Goal: Task Accomplishment & Management: Manage account settings

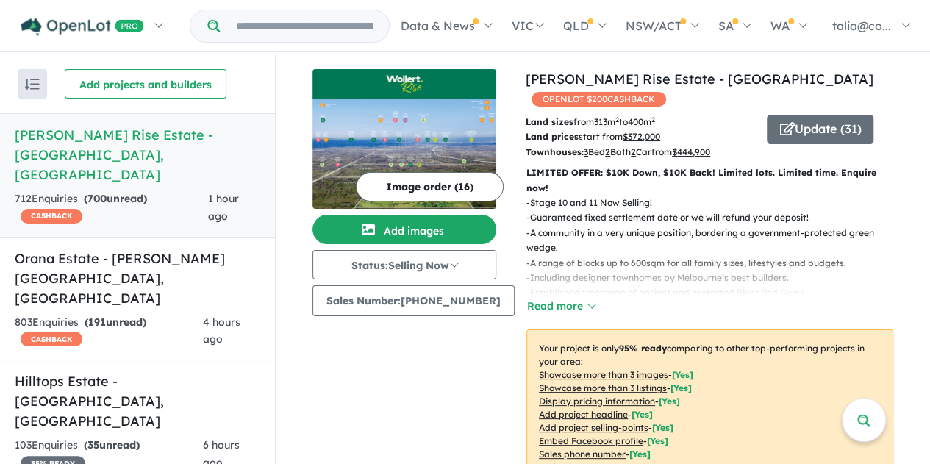
click at [126, 248] on h5 "Orana Estate - [PERSON_NAME][GEOGRAPHIC_DATA] , [GEOGRAPHIC_DATA]" at bounding box center [137, 278] width 245 height 60
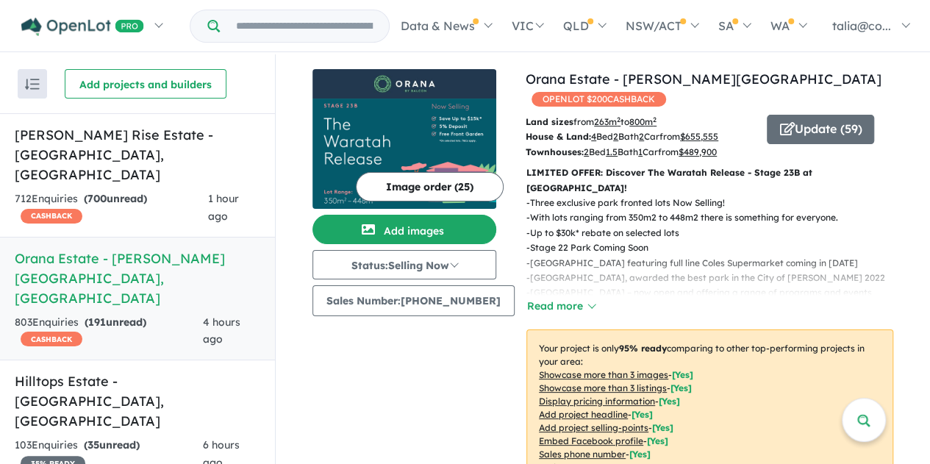
drag, startPoint x: 410, startPoint y: 368, endPoint x: 448, endPoint y: 374, distance: 37.9
click at [410, 368] on div "Image order ( 25 ) Add images Status: Selling Now In Planning Coming Soon Selli…" at bounding box center [418, 341] width 213 height 545
click at [797, 115] on button "Update ( 59 )" at bounding box center [820, 129] width 107 height 29
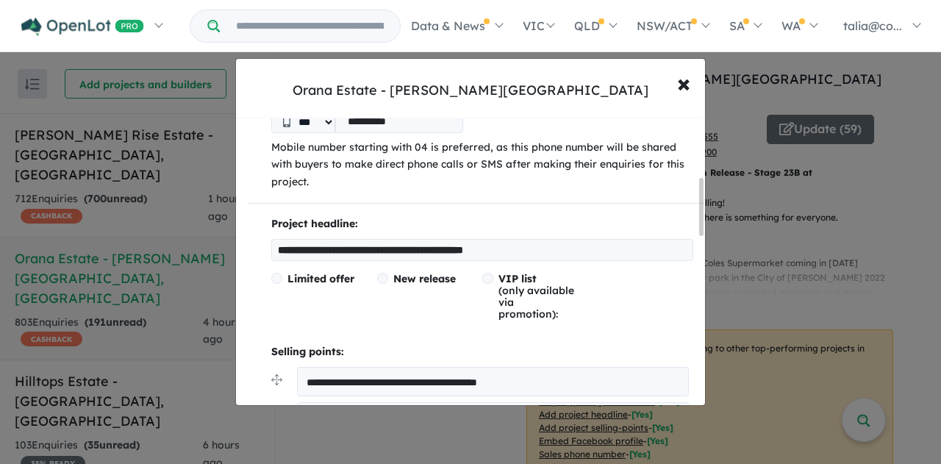
scroll to position [294, 0]
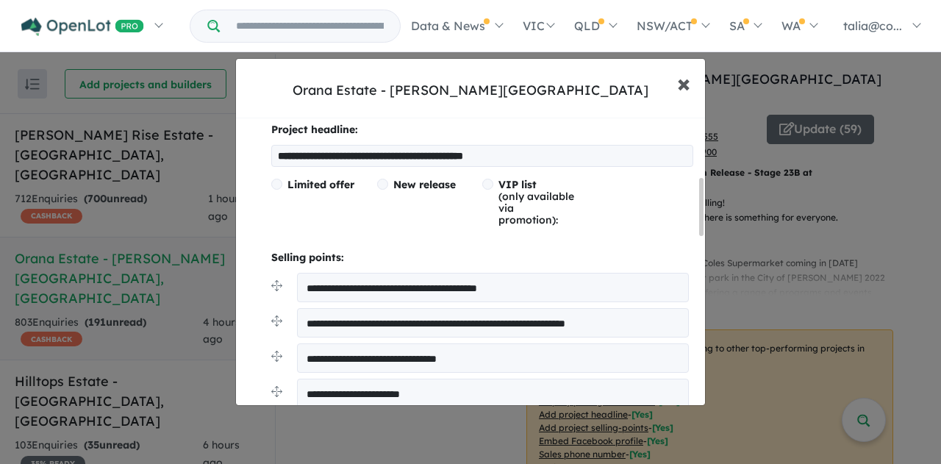
click at [686, 82] on span "×" at bounding box center [683, 83] width 13 height 32
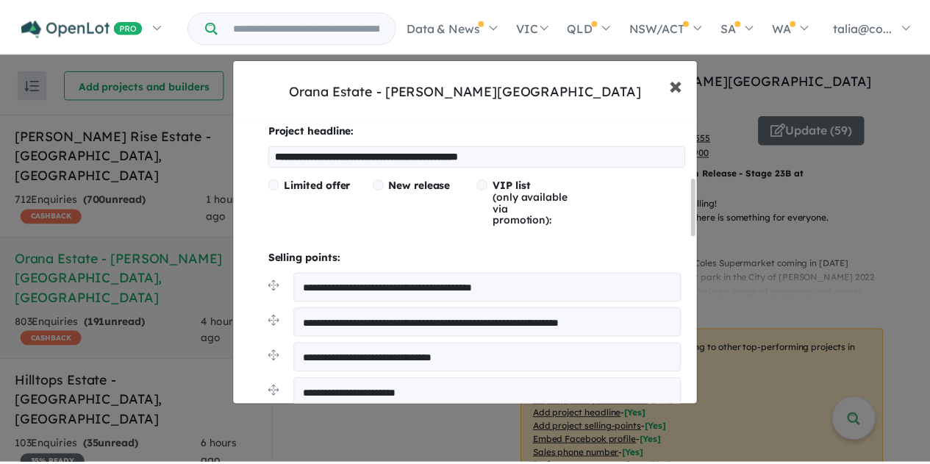
scroll to position [0, 0]
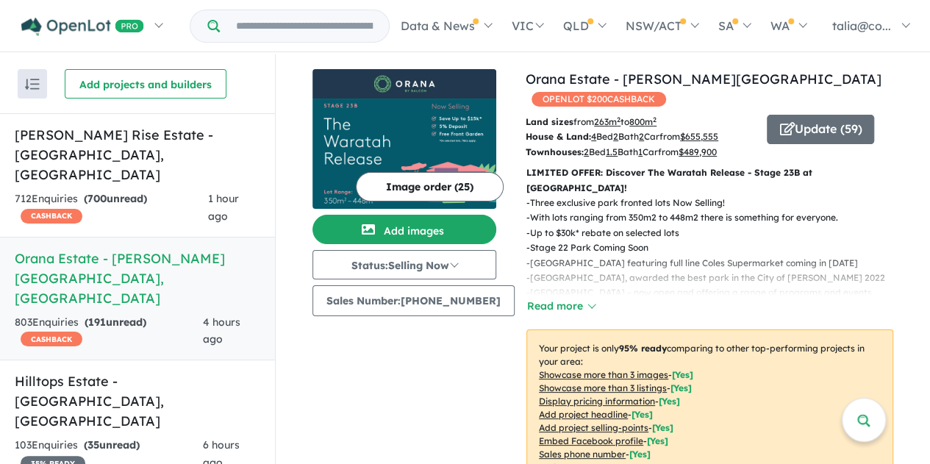
click at [78, 248] on h5 "Orana Estate - [PERSON_NAME][GEOGRAPHIC_DATA] , [GEOGRAPHIC_DATA]" at bounding box center [137, 278] width 245 height 60
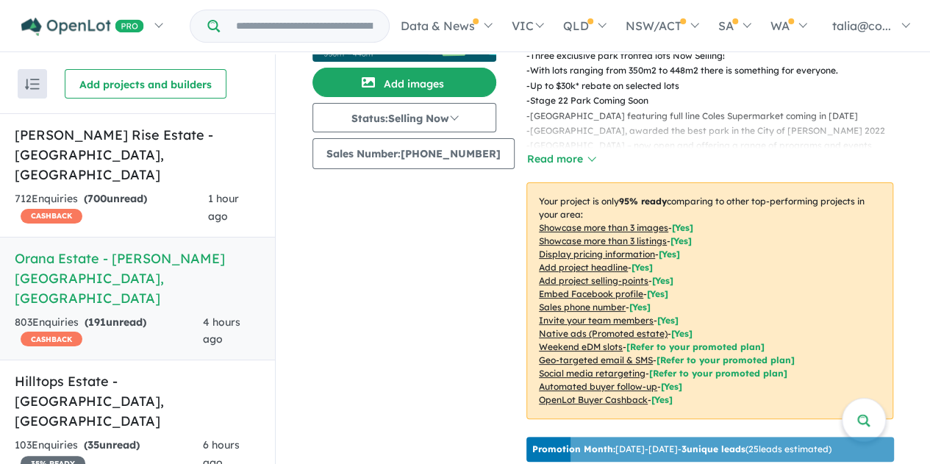
click at [535, 138] on p "- [GEOGRAPHIC_DATA] – now open and offering a range of programs and events" at bounding box center [715, 145] width 378 height 15
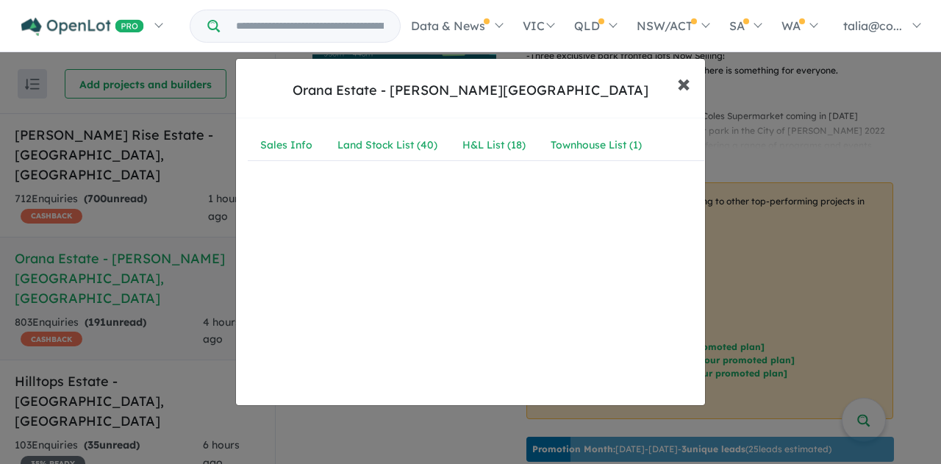
click at [677, 82] on span "×" at bounding box center [683, 83] width 13 height 32
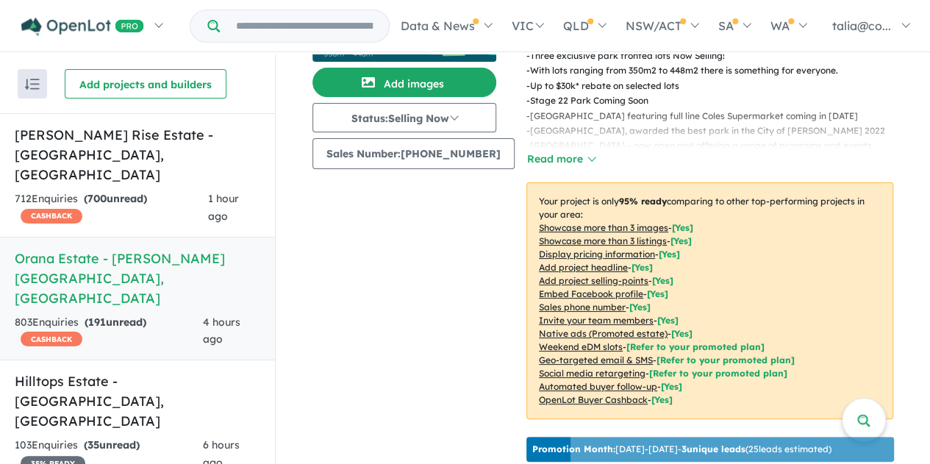
click at [556, 151] on button "Read more" at bounding box center [560, 159] width 69 height 17
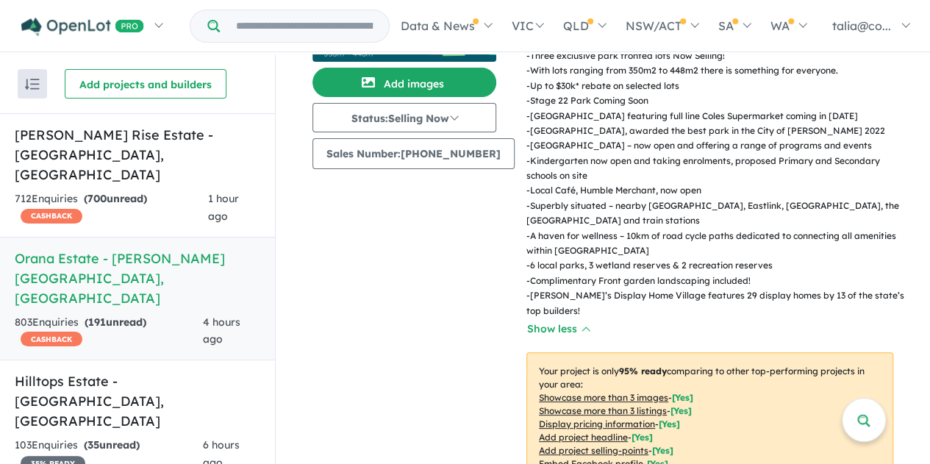
scroll to position [517, 0]
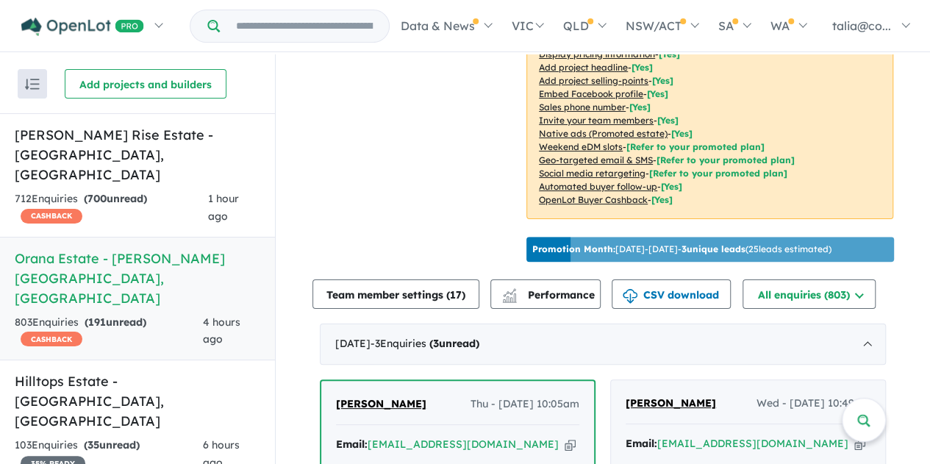
click at [430, 279] on button "Team member settings ( 17 )" at bounding box center [395, 293] width 167 height 29
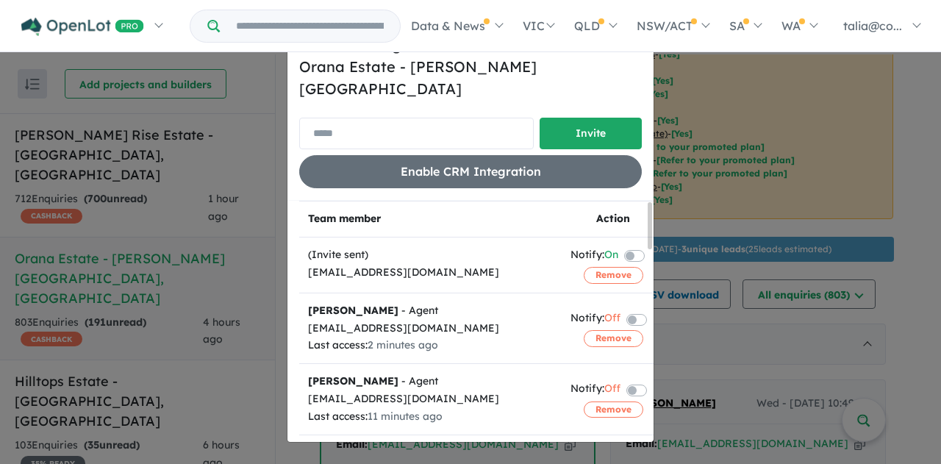
drag, startPoint x: 378, startPoint y: 121, endPoint x: 397, endPoint y: 121, distance: 18.4
click at [378, 121] on input "email" at bounding box center [416, 134] width 234 height 32
paste input "**********"
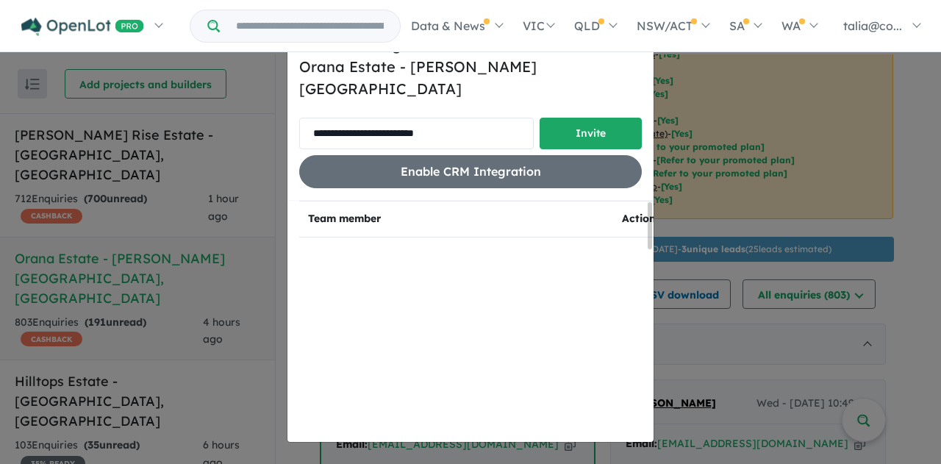
type input "**********"
click at [617, 126] on button "Invite" at bounding box center [590, 134] width 102 height 32
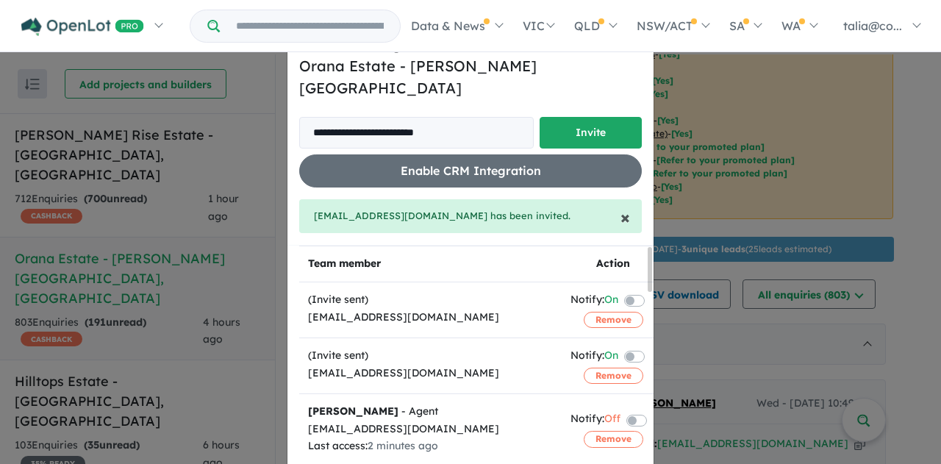
click at [621, 206] on span "×" at bounding box center [625, 217] width 10 height 22
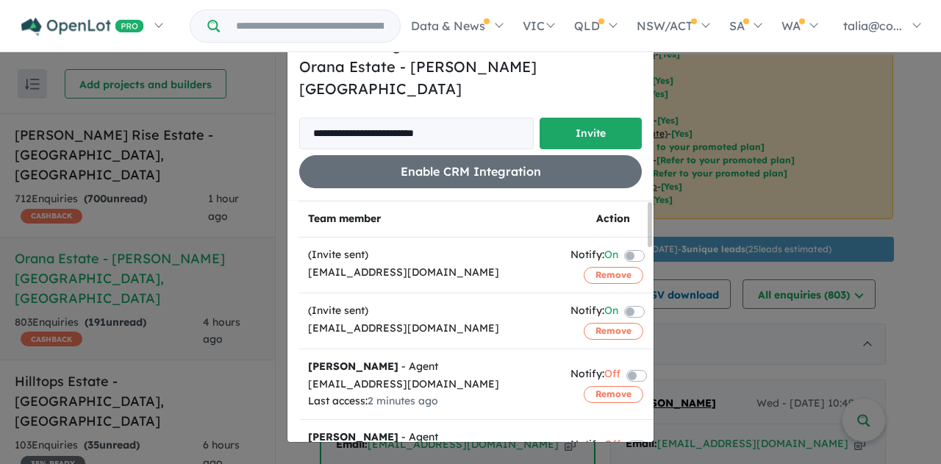
click at [632, 54] on span "×" at bounding box center [637, 43] width 10 height 22
